Goal: Find specific page/section: Find specific page/section

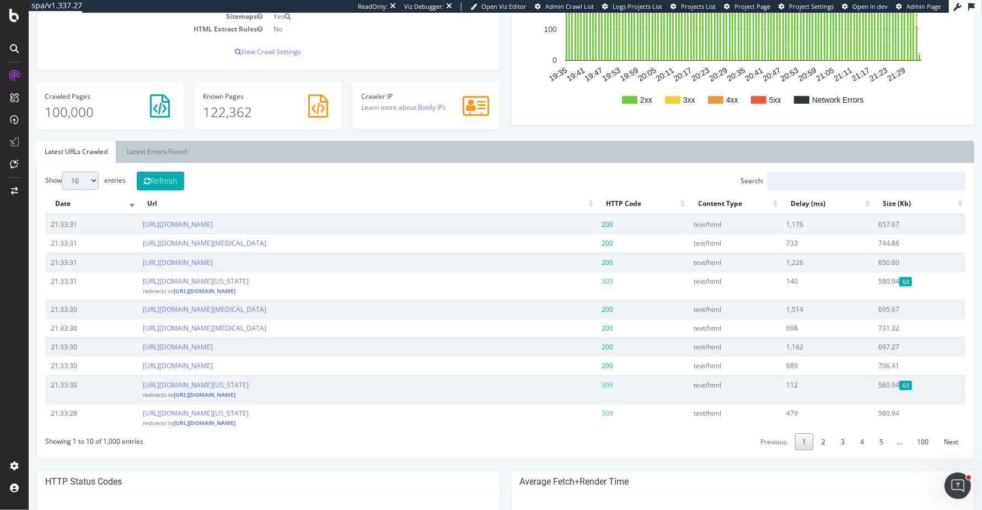
scroll to position [258, 0]
click at [854, 172] on input "Search:" at bounding box center [866, 180] width 199 height 19
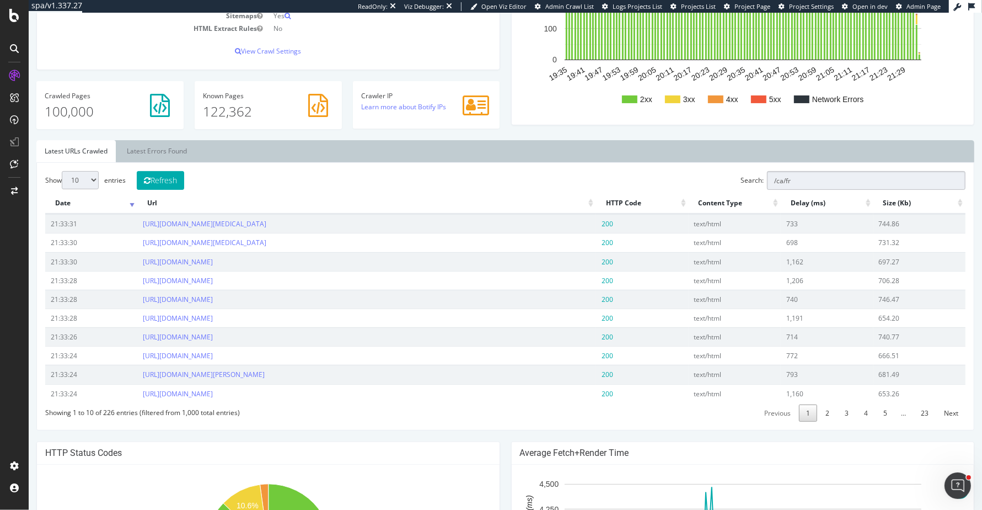
type input "/ca/fr"
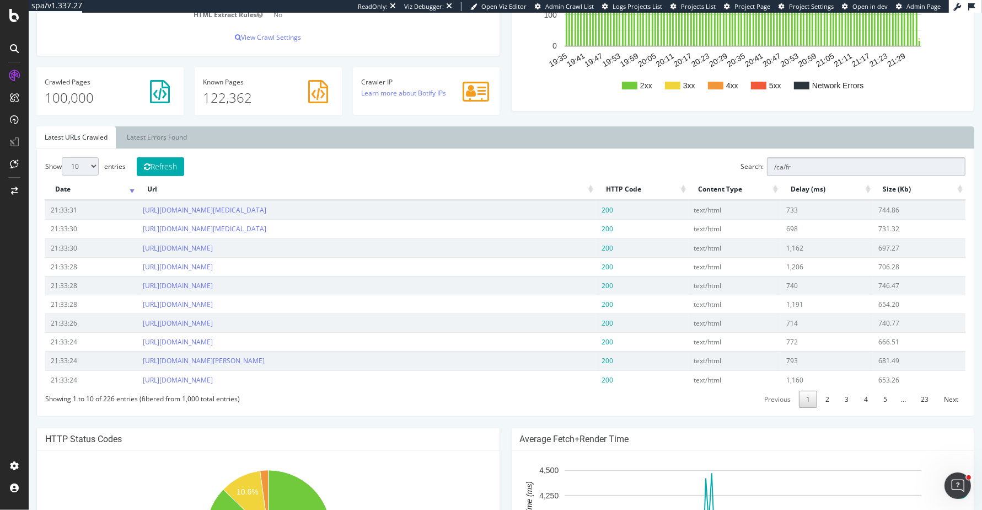
scroll to position [280, 0]
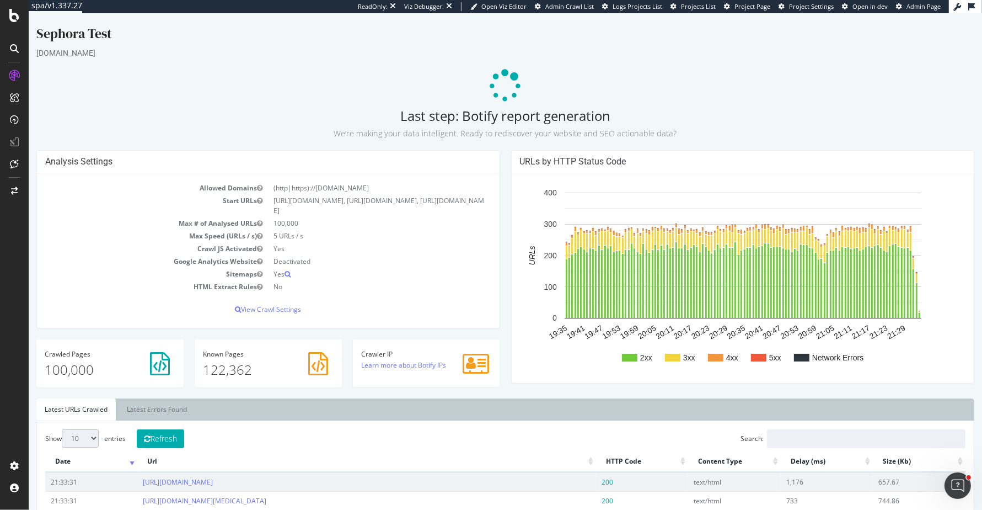
click at [504, 151] on div "Analysis Settings Allowed Domains (http|https)://www.sephora.com Start URLs htt…" at bounding box center [268, 244] width 475 height 189
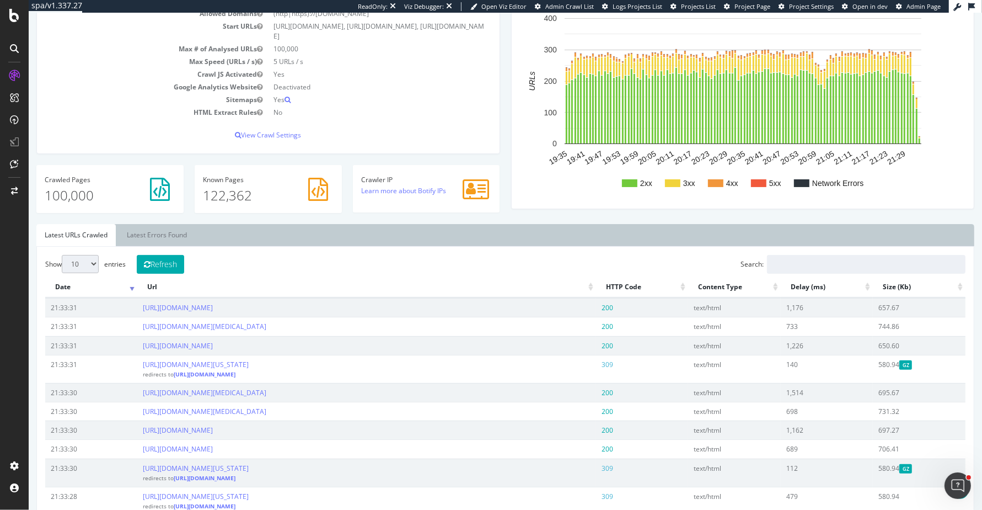
scroll to position [175, 0]
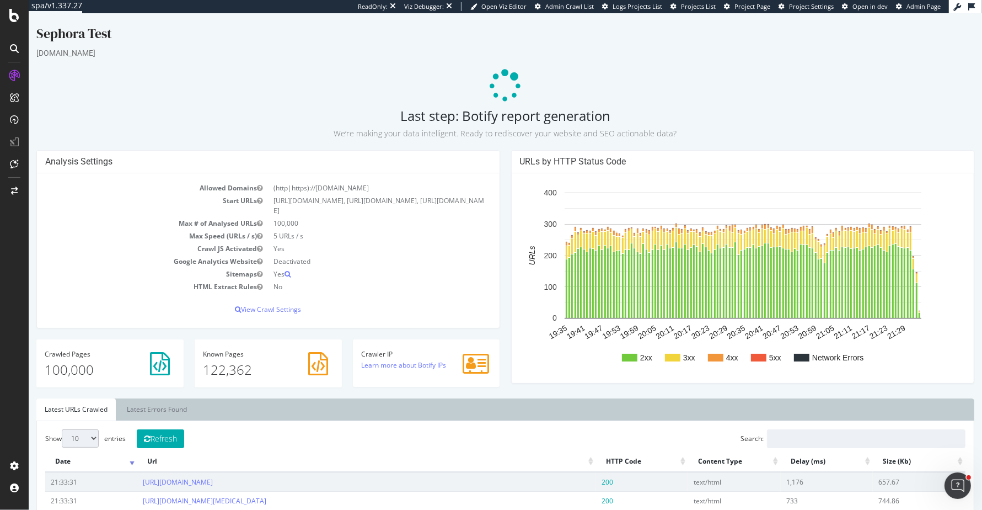
click at [510, 120] on h2 "Last step: Botify report generation We’re making your data intelligent. Ready t…" at bounding box center [505, 123] width 938 height 31
click at [199, 160] on h4 "Analysis Settings" at bounding box center [268, 161] width 446 height 11
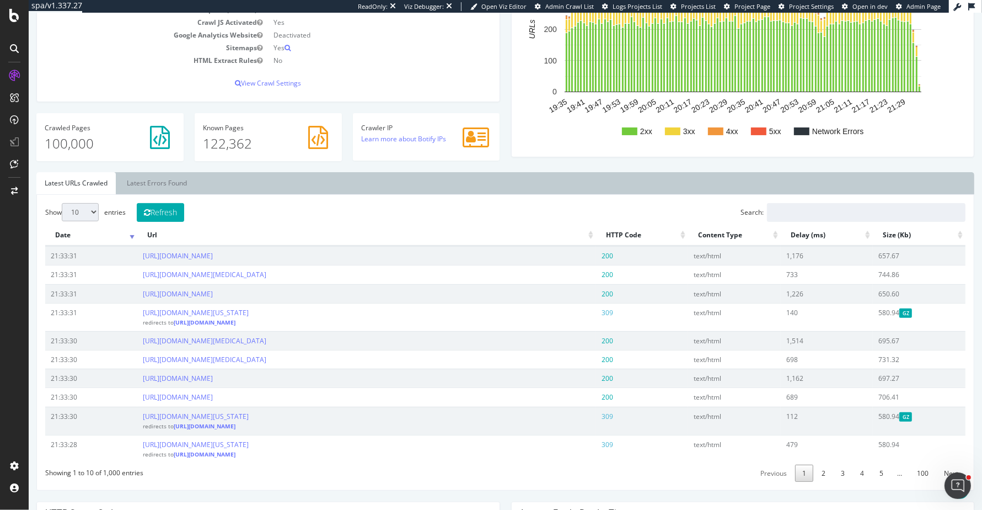
scroll to position [730, 0]
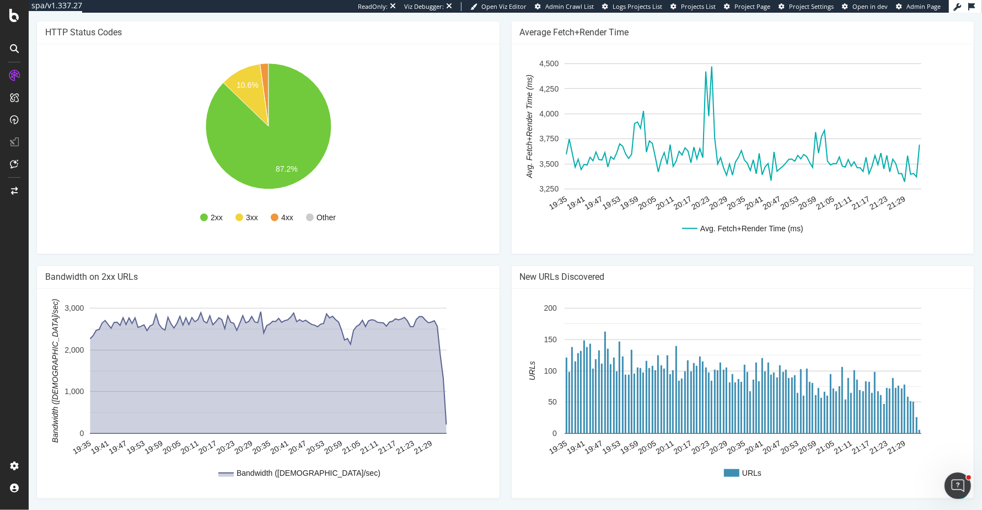
click at [503, 255] on div "HTTP Status Codes 2xx 3xx 4xx Other 10.6% 87.2% Http Code Urls 2xx 87,200 3xx 1…" at bounding box center [268, 143] width 475 height 244
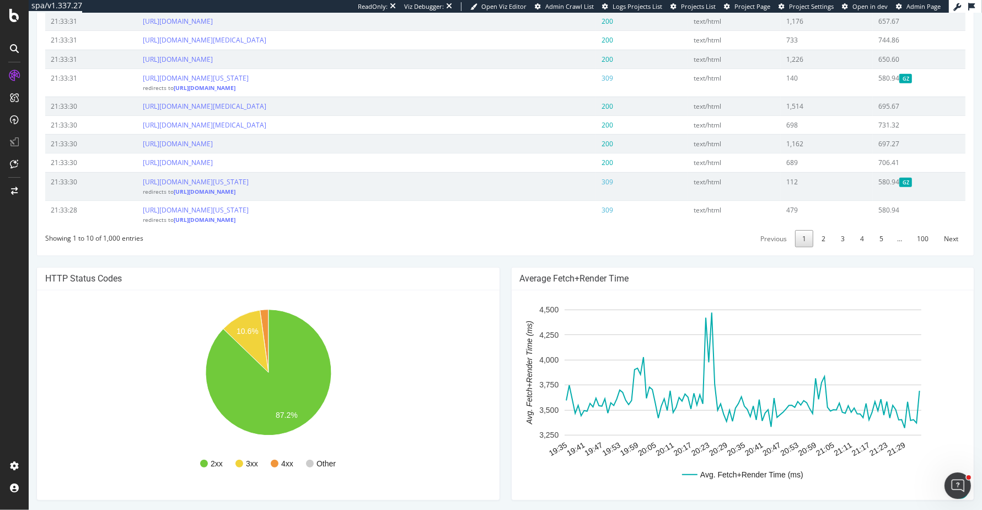
scroll to position [465, 0]
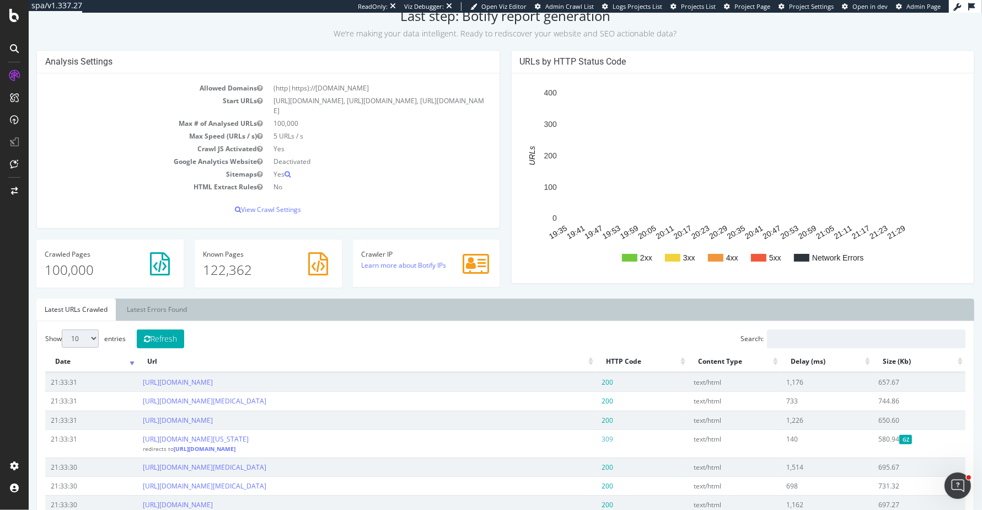
scroll to position [104, 0]
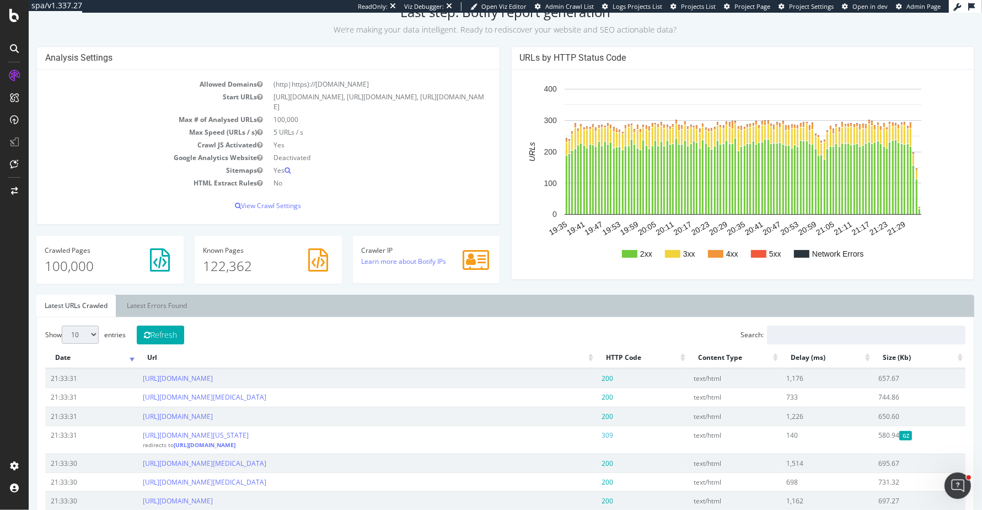
click at [504, 43] on div "Sephora Test [DOMAIN_NAME] Last step: Botify report generation We’re making you…" at bounding box center [506, 517] width 954 height 1192
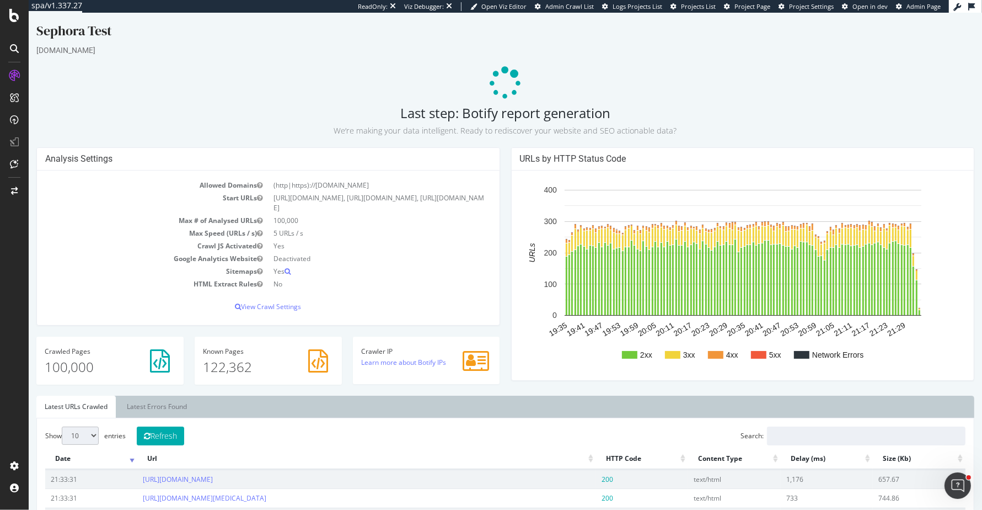
scroll to position [0, 0]
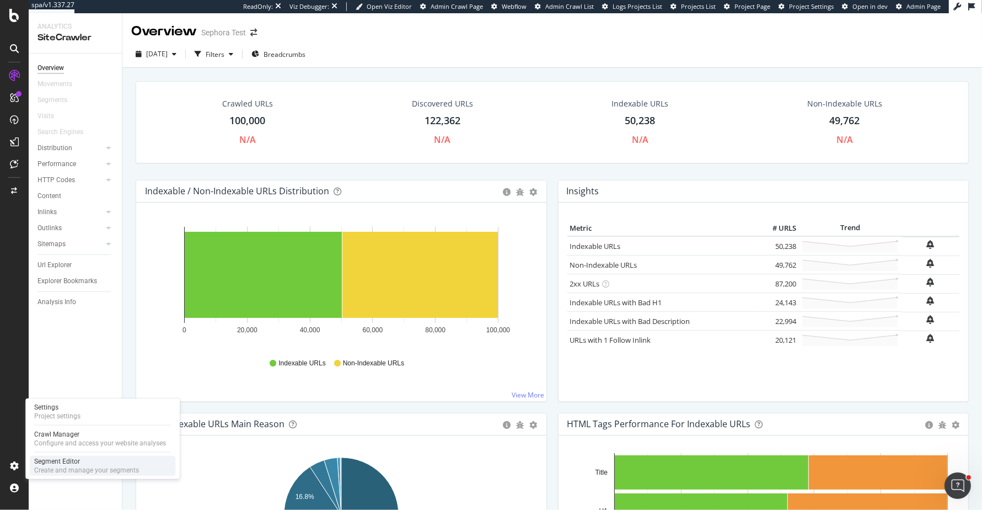
click at [93, 467] on div "Create and manage your segments" at bounding box center [86, 469] width 105 height 9
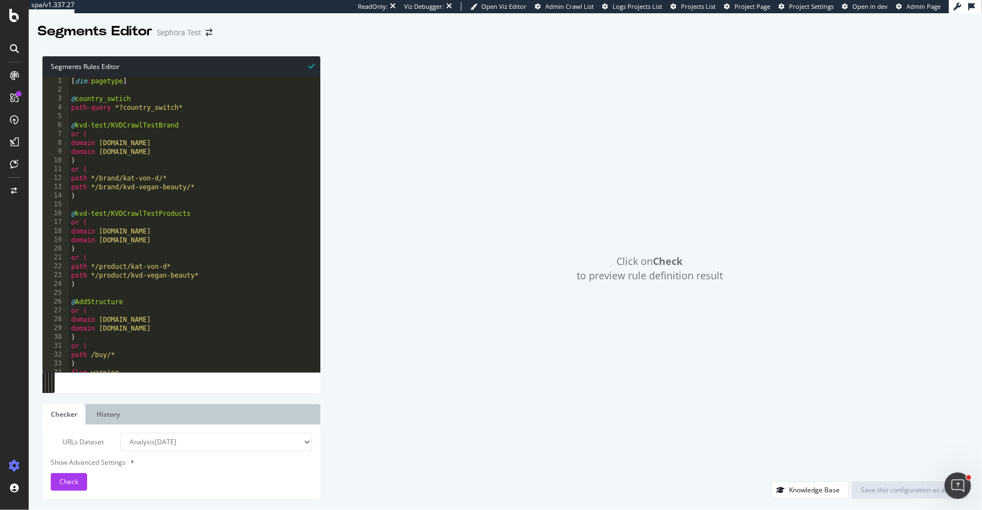
click at [298, 430] on div "URLs Dataset Analysis [DATE] Or paste a list of URLs Show Advanced Settings Che…" at bounding box center [181, 461] width 278 height 74
click at [256, 437] on select "Analysis [DATE] Or paste a list of URLs" at bounding box center [216, 441] width 192 height 19
click at [120, 432] on select "Analysis [DATE] Or paste a list of URLs" at bounding box center [216, 441] width 192 height 19
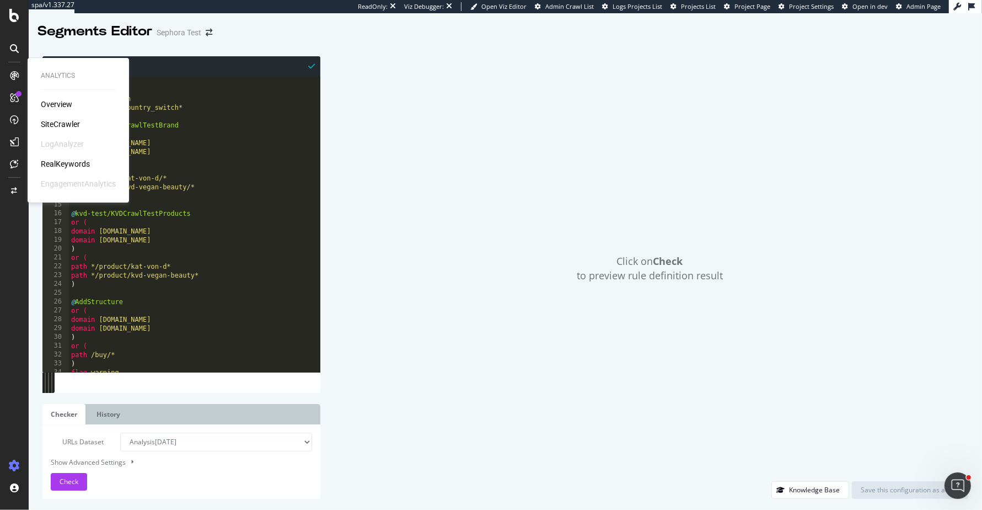
click at [62, 116] on div "Overview SiteCrawler LogAnalyzer RealKeywords EngagementAnalytics" at bounding box center [78, 144] width 75 height 90
click at [63, 121] on div "SiteCrawler" at bounding box center [60, 124] width 39 height 11
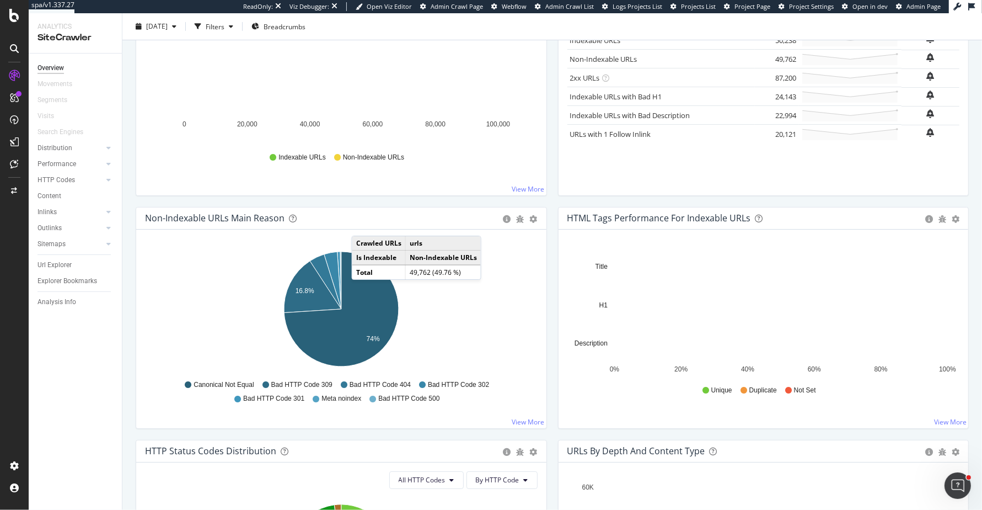
scroll to position [207, 0]
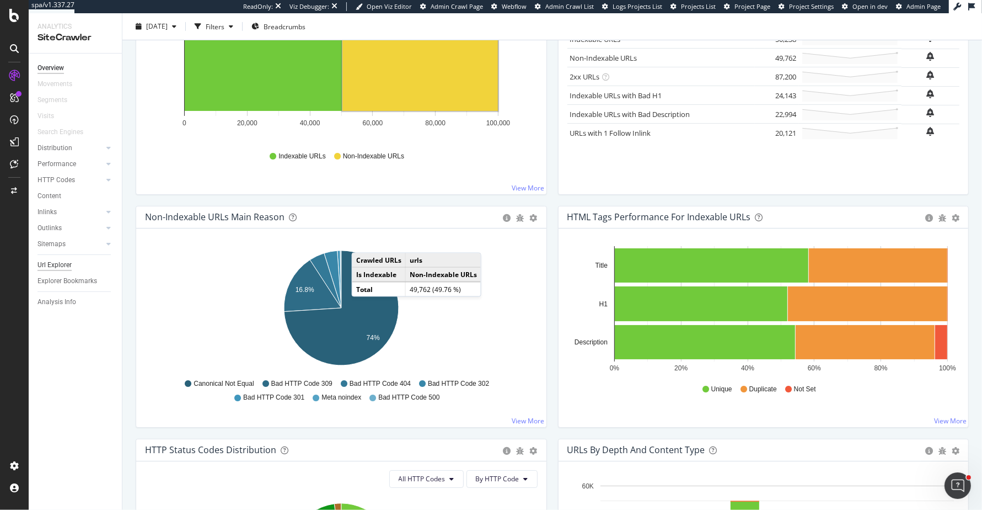
click at [57, 267] on div "Url Explorer" at bounding box center [55, 265] width 34 height 12
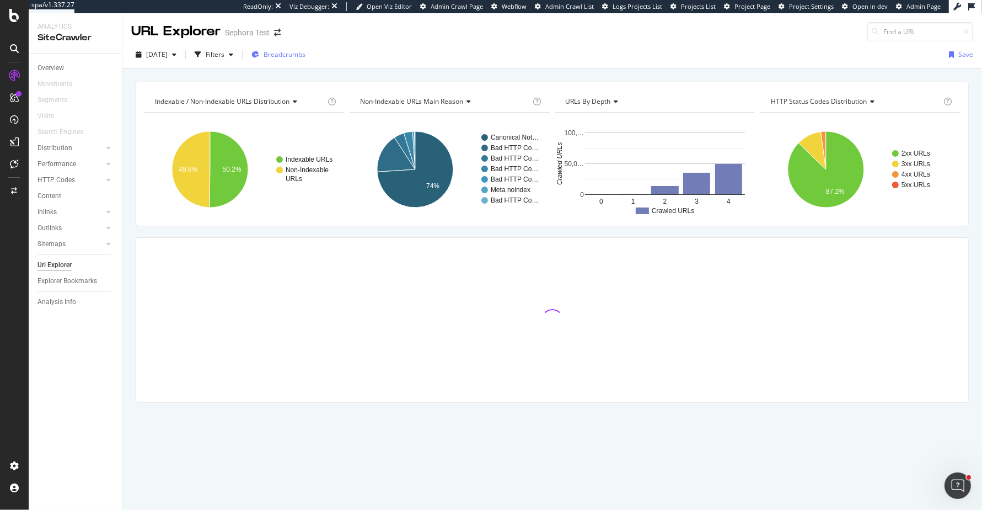
click at [298, 50] on span "Breadcrumbs" at bounding box center [285, 54] width 42 height 9
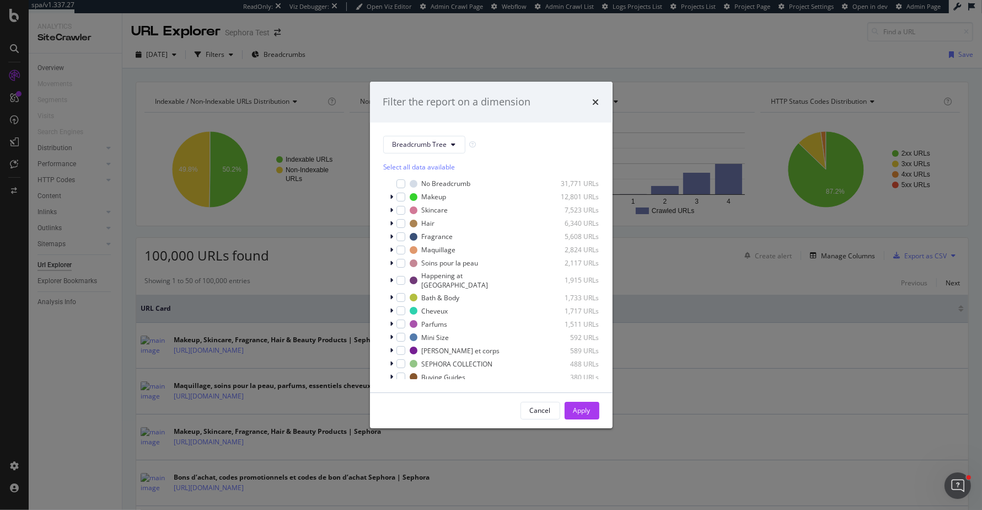
click at [595, 94] on div "Filter the report on a dimension" at bounding box center [491, 102] width 243 height 41
click at [580, 97] on div "Filter the report on a dimension" at bounding box center [491, 102] width 216 height 14
click at [596, 101] on icon "times" at bounding box center [596, 102] width 7 height 9
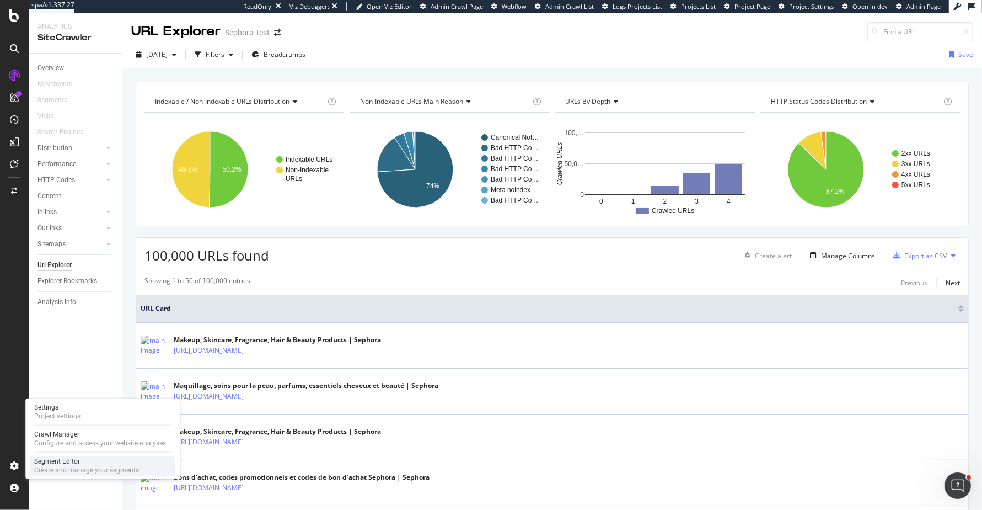
click at [84, 464] on div "Segment Editor" at bounding box center [86, 461] width 105 height 9
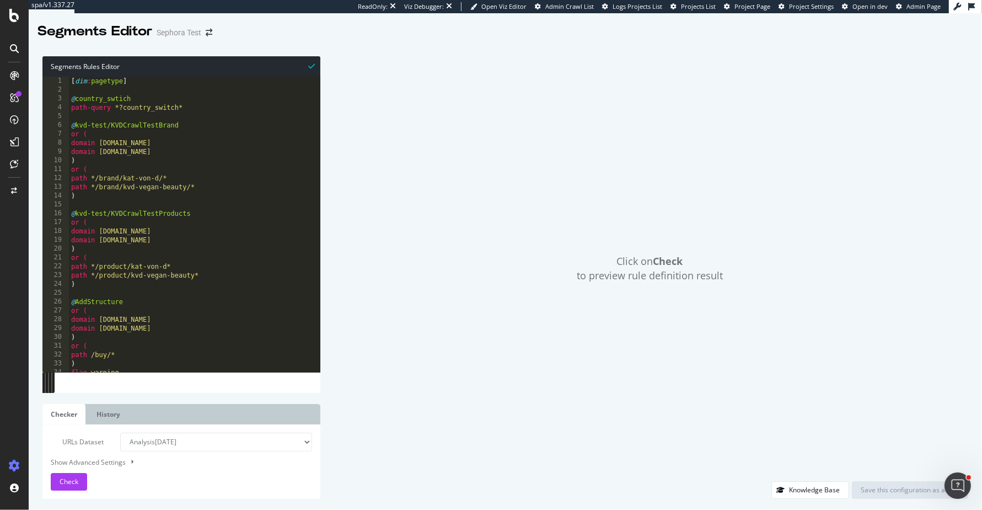
click at [223, 443] on select "Analysis [DATE] Or paste a list of URLs" at bounding box center [216, 441] width 192 height 19
select select "urlList"
click at [120, 432] on select "Analysis [DATE] Or paste a list of URLs" at bounding box center [216, 441] width 192 height 19
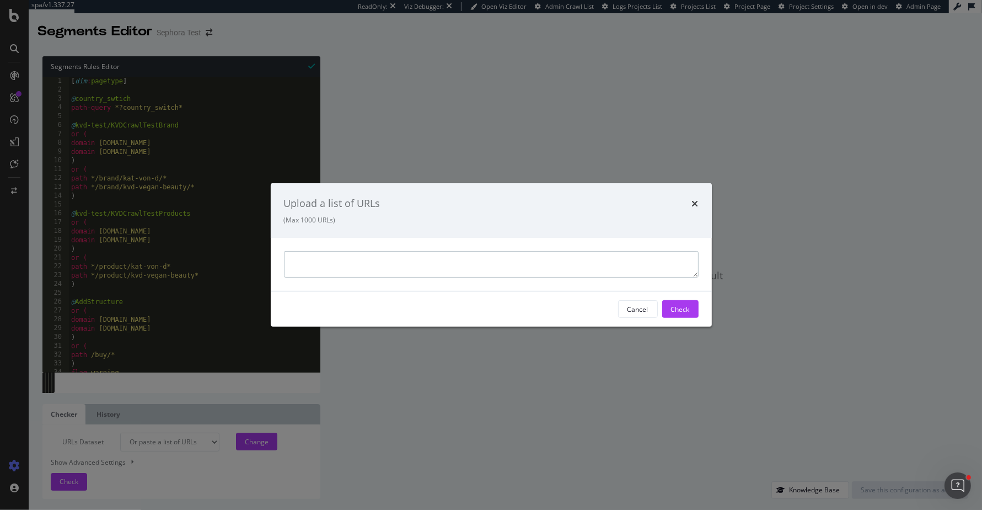
paste textarea "[URL][DOMAIN_NAME]"
type textarea "[URL][DOMAIN_NAME]"
click at [692, 312] on button "Check" at bounding box center [680, 309] width 36 height 18
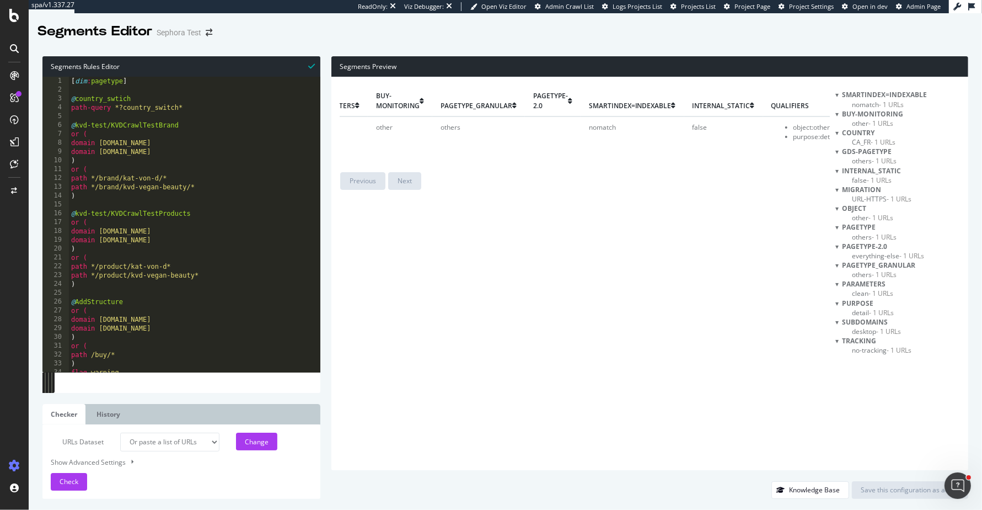
scroll to position [0, 552]
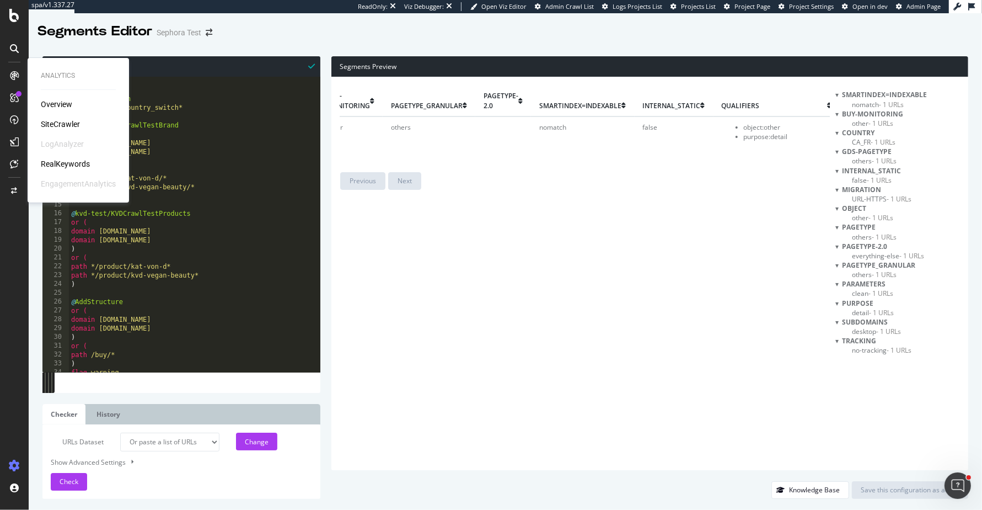
click at [62, 122] on div "SiteCrawler" at bounding box center [60, 124] width 39 height 11
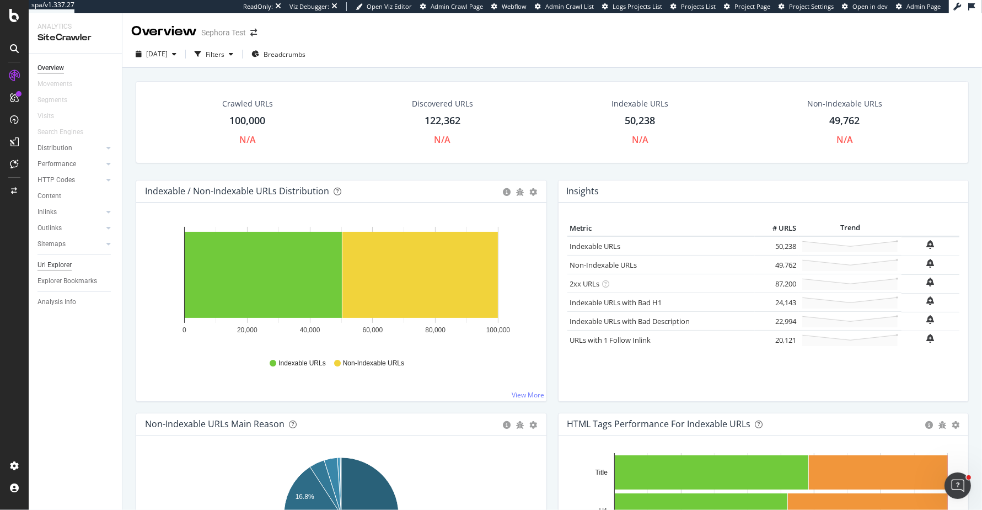
click at [44, 264] on div "Url Explorer" at bounding box center [55, 265] width 34 height 12
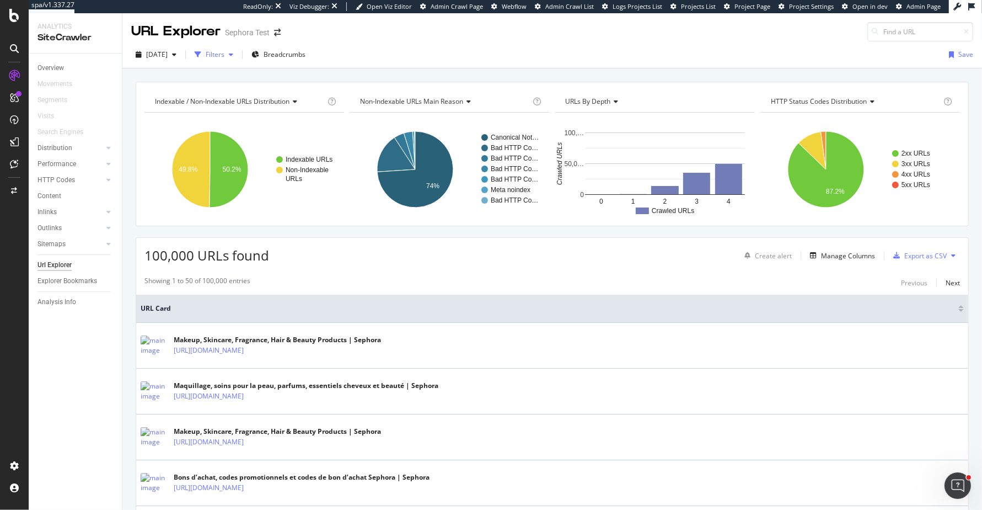
click at [224, 54] on div "Filters" at bounding box center [215, 54] width 19 height 9
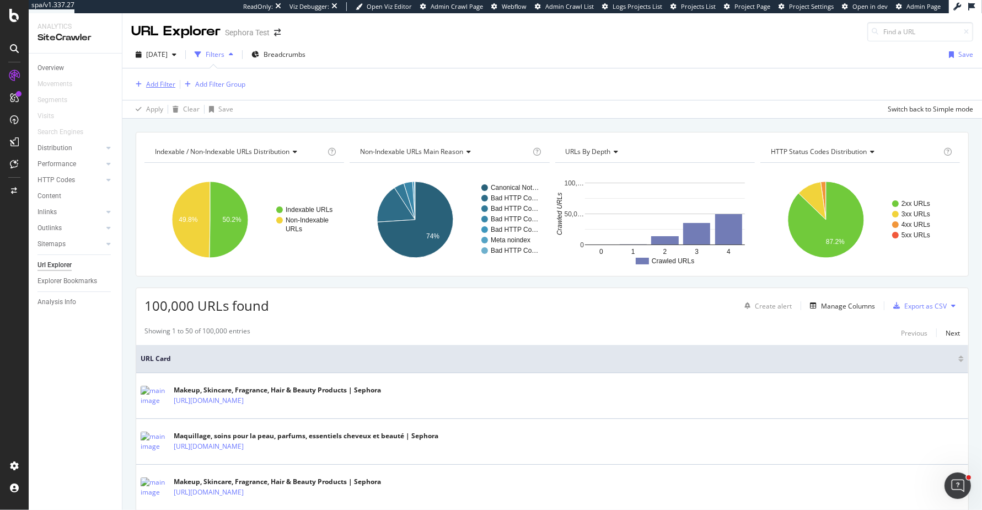
click at [153, 86] on div "Add Filter" at bounding box center [160, 83] width 29 height 9
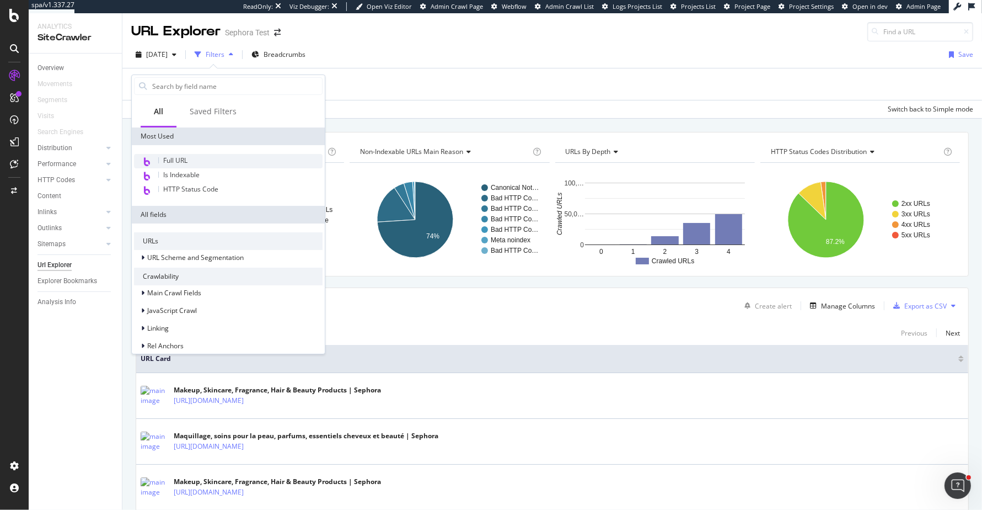
click at [190, 158] on div "Full URL" at bounding box center [228, 161] width 189 height 14
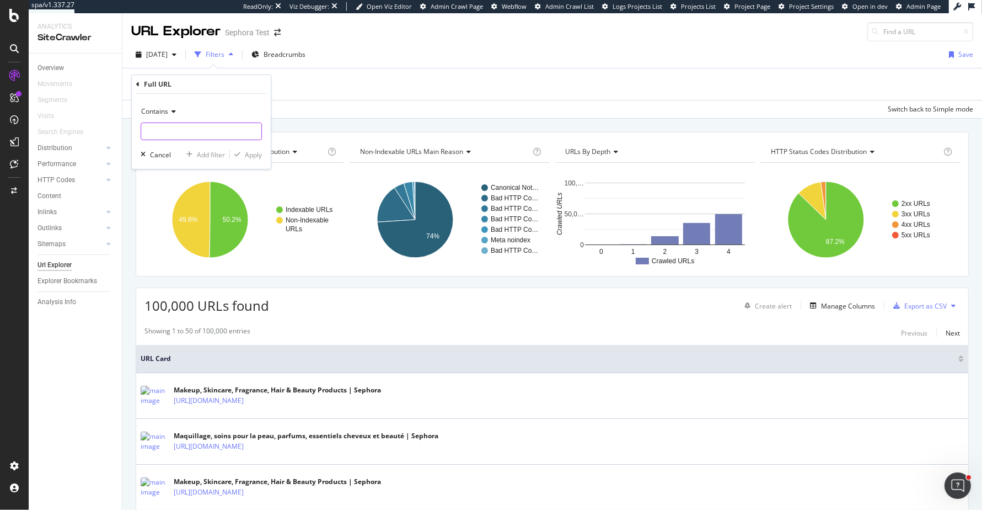
click at [205, 133] on input "text" at bounding box center [201, 131] width 120 height 18
type input "/ca/fr/"
click at [260, 150] on div "Apply" at bounding box center [253, 154] width 17 height 9
